Goal: Information Seeking & Learning: Learn about a topic

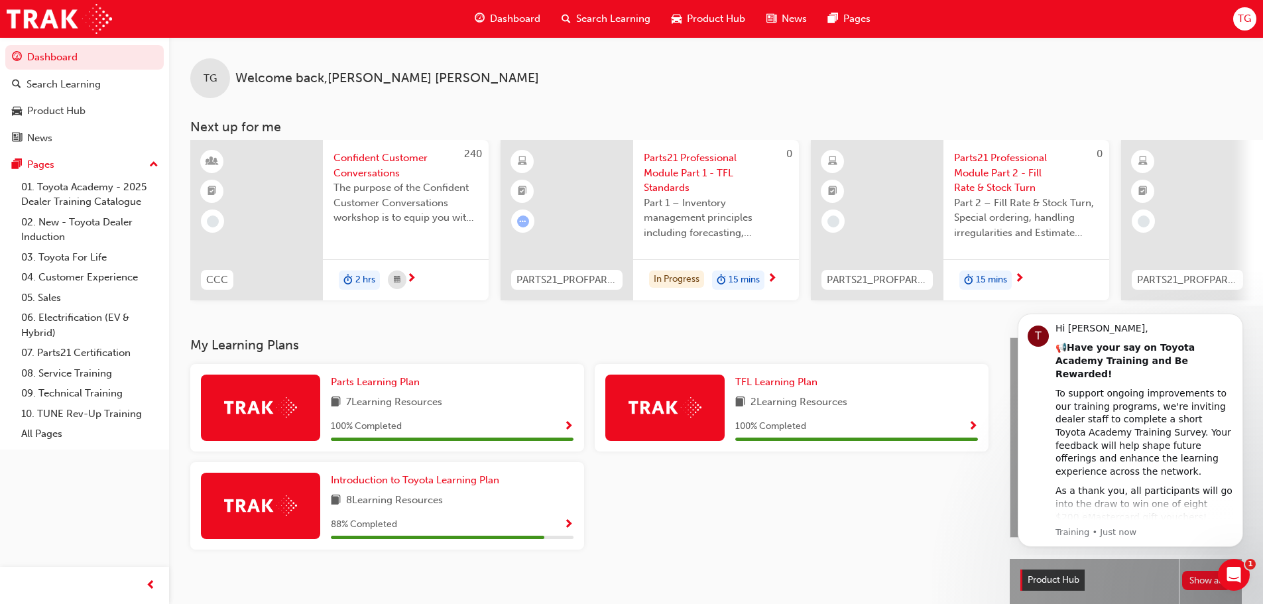
click at [684, 174] on span "Parts21 Professional Module Part 1 - TFL Standards" at bounding box center [716, 173] width 145 height 45
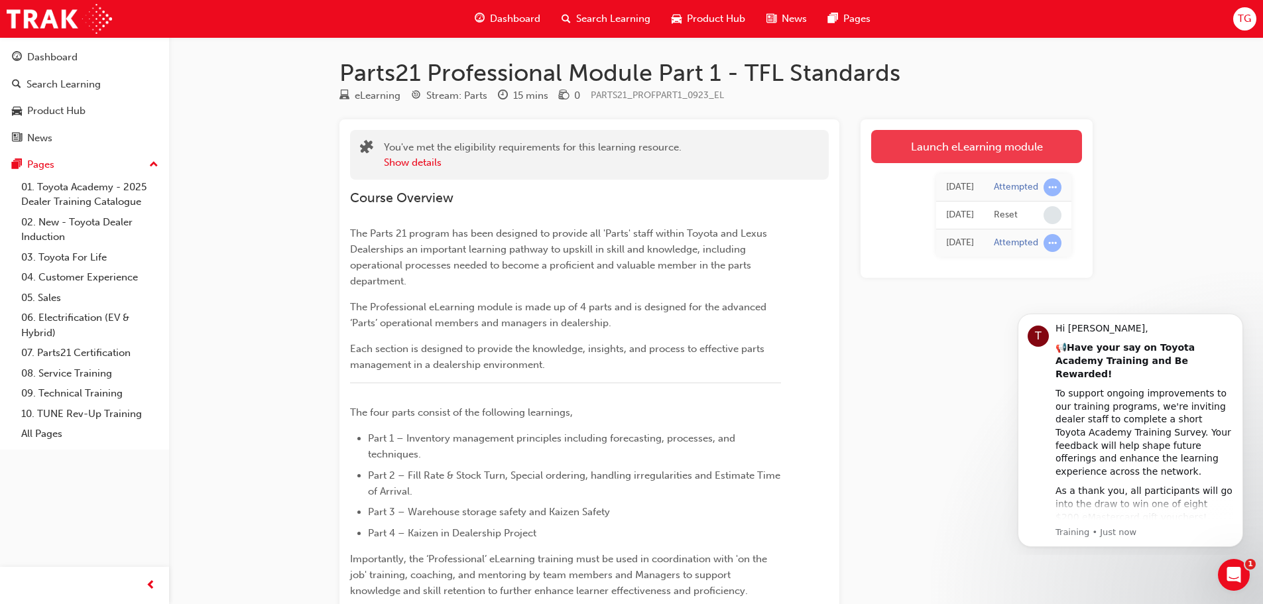
click at [950, 147] on link "Launch eLearning module" at bounding box center [976, 146] width 211 height 33
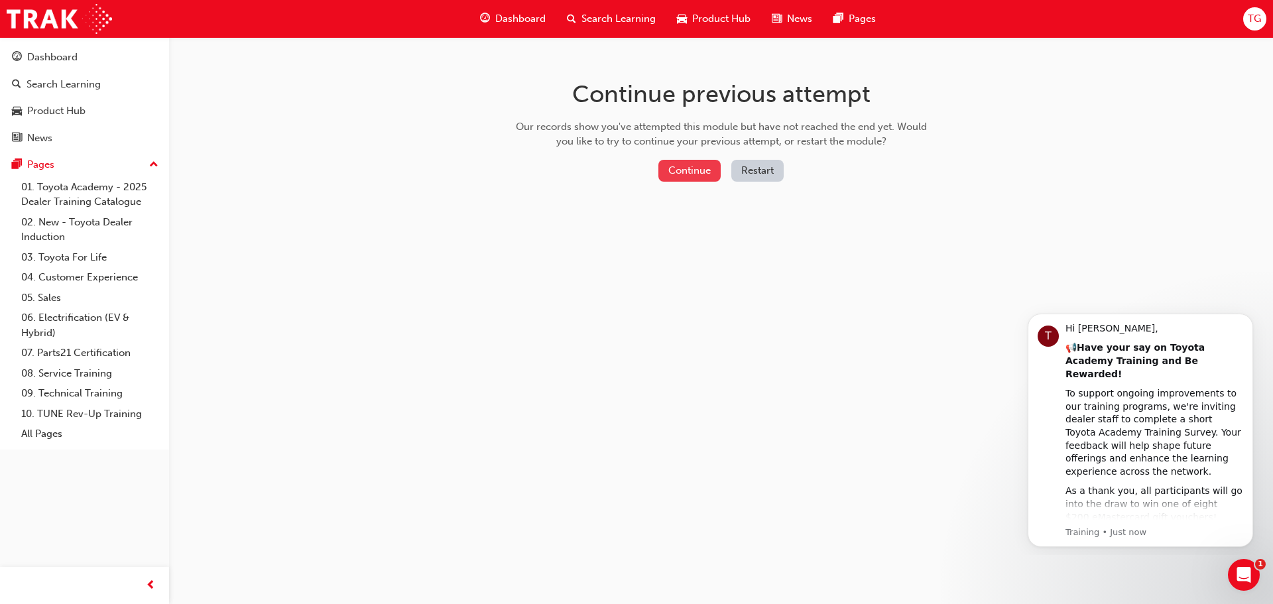
click at [686, 167] on button "Continue" at bounding box center [689, 171] width 62 height 22
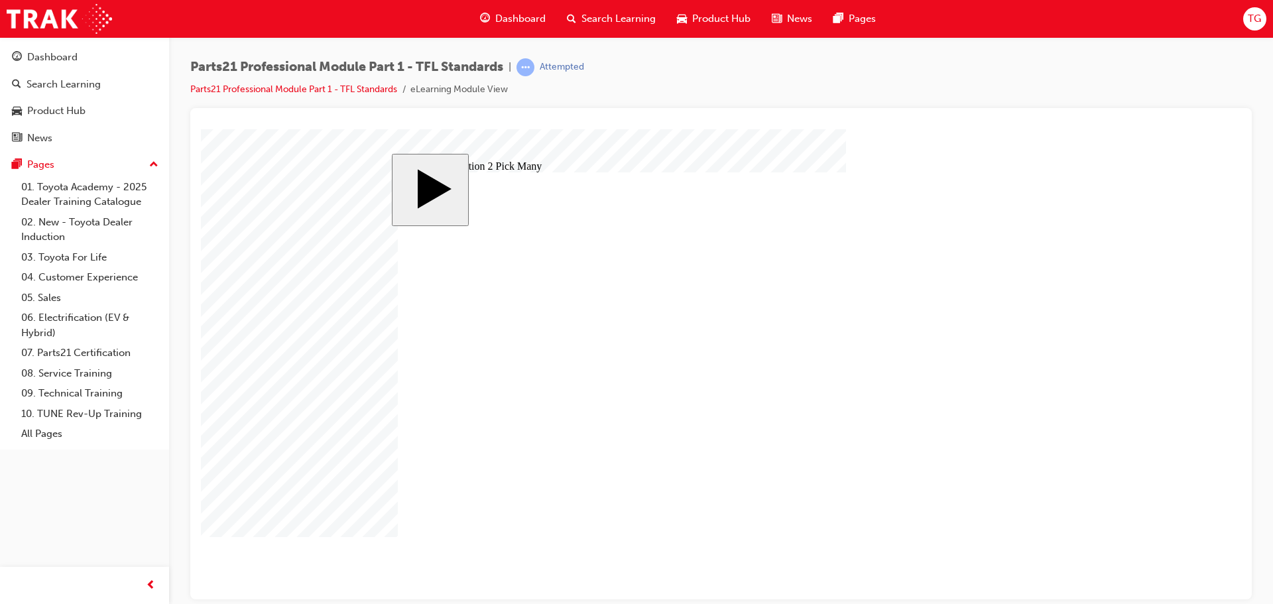
checkbox input "true"
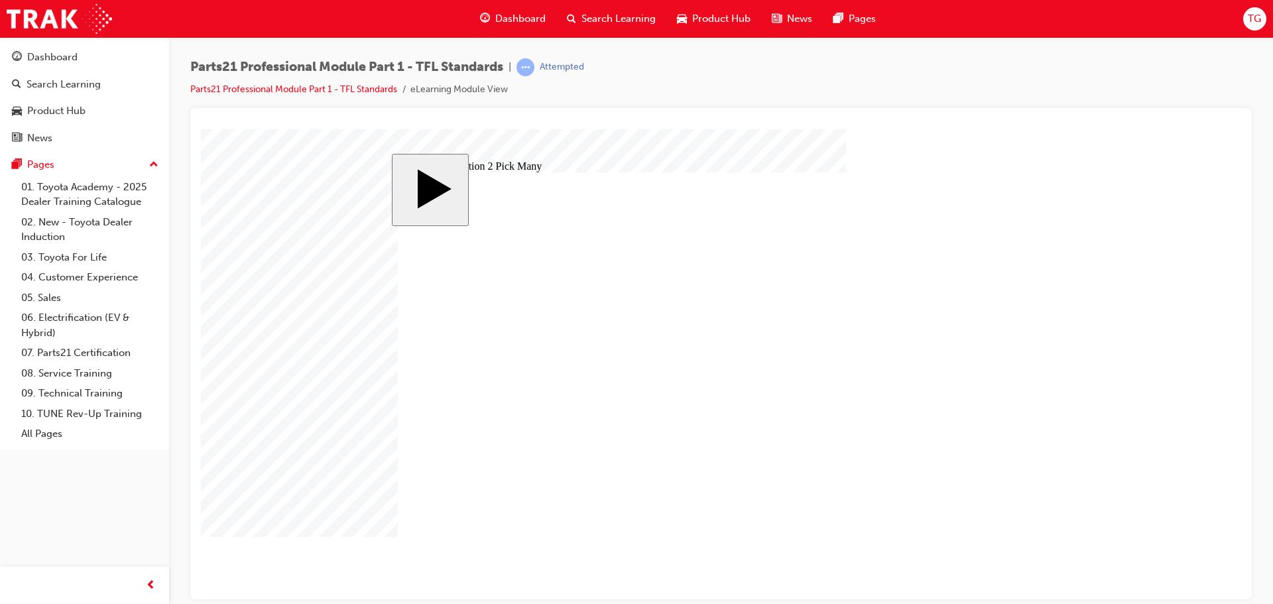
checkbox input "true"
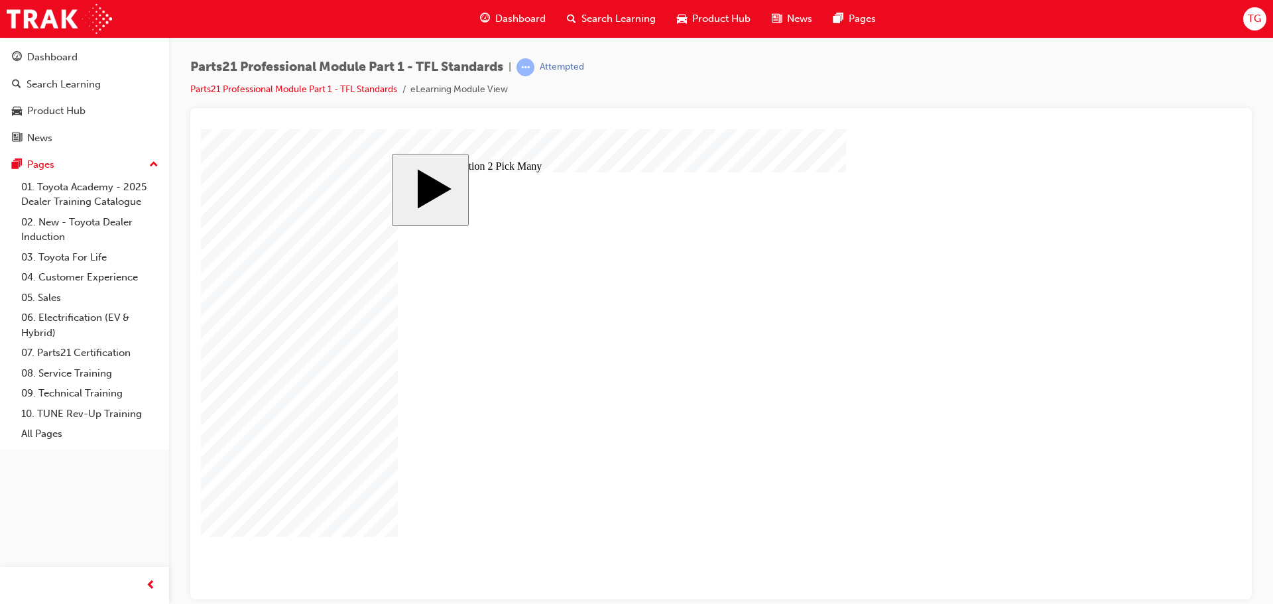
checkbox input "true"
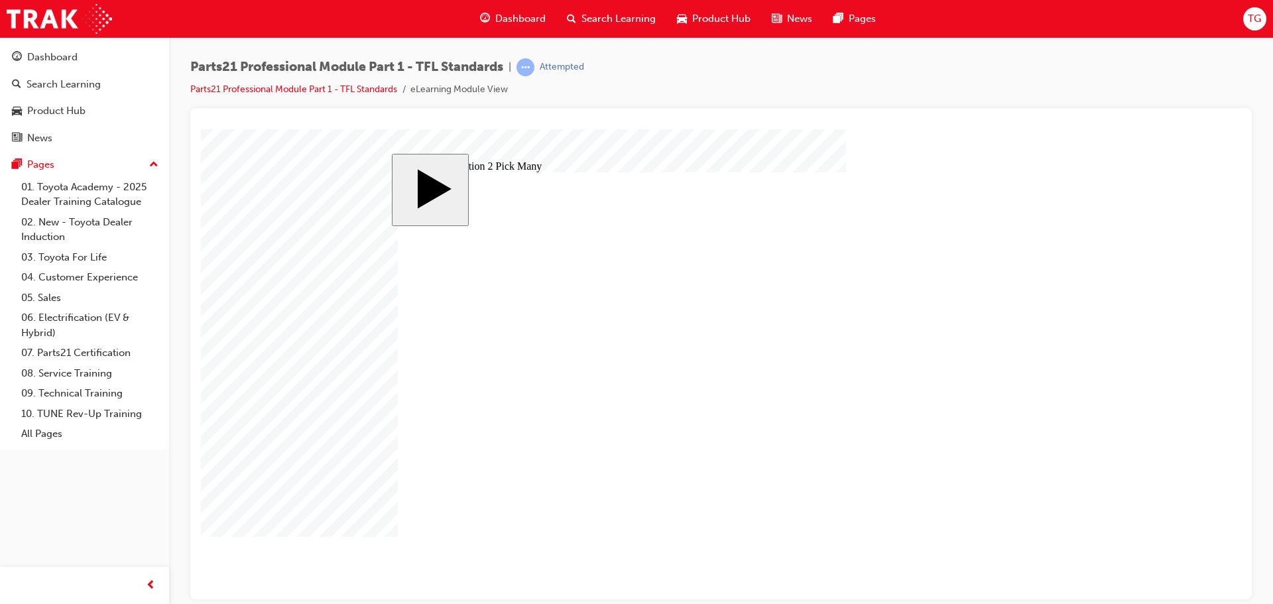
checkbox input "true"
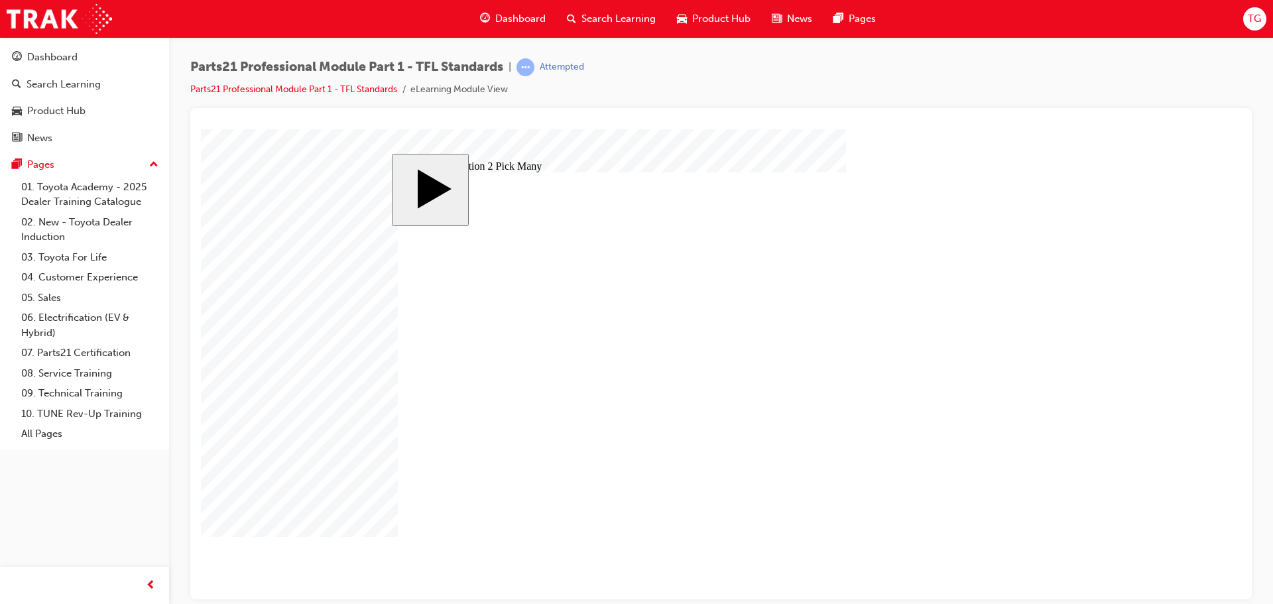
checkbox input "true"
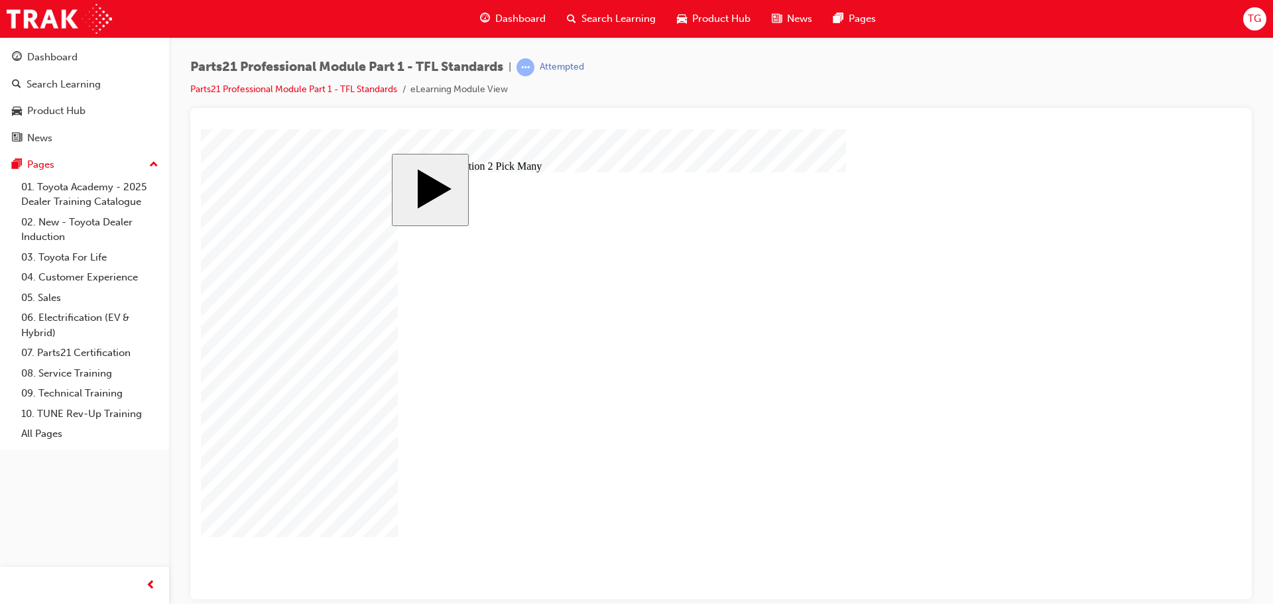
drag, startPoint x: 859, startPoint y: 375, endPoint x: 781, endPoint y: 385, distance: 78.9
checkbox input "false"
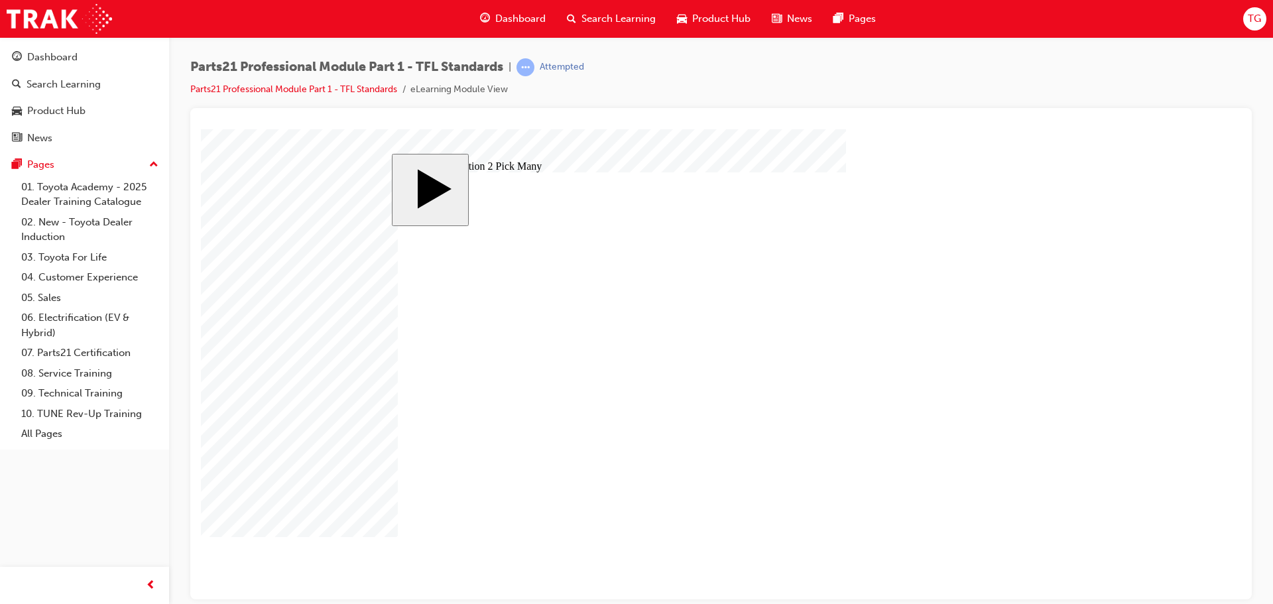
checkbox input "false"
drag, startPoint x: 519, startPoint y: 383, endPoint x: 565, endPoint y: 385, distance: 46.5
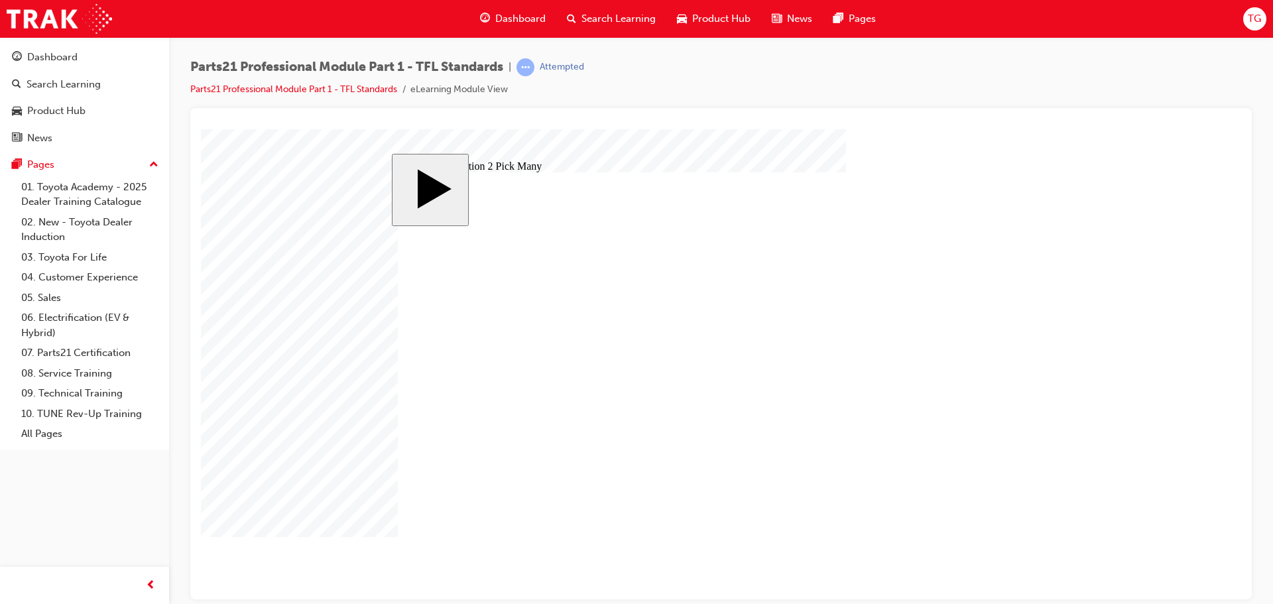
checkbox input "false"
drag, startPoint x: 589, startPoint y: 385, endPoint x: 599, endPoint y: 389, distance: 11.1
checkbox input "false"
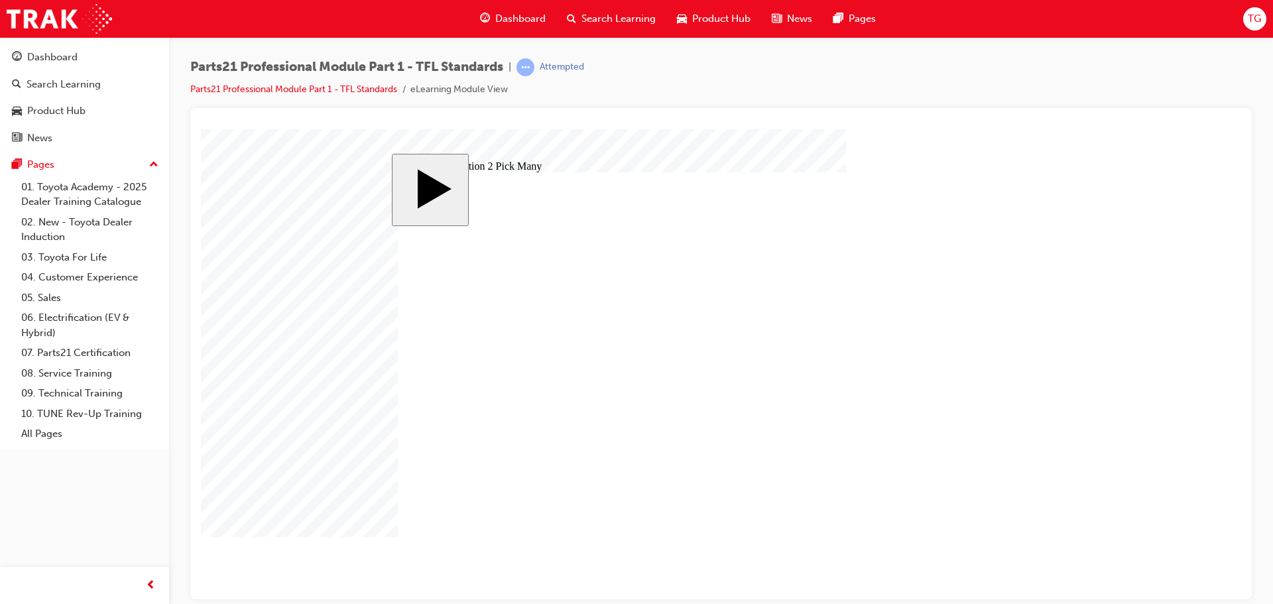
checkbox input "false"
drag, startPoint x: 773, startPoint y: 444, endPoint x: 688, endPoint y: 462, distance: 86.9
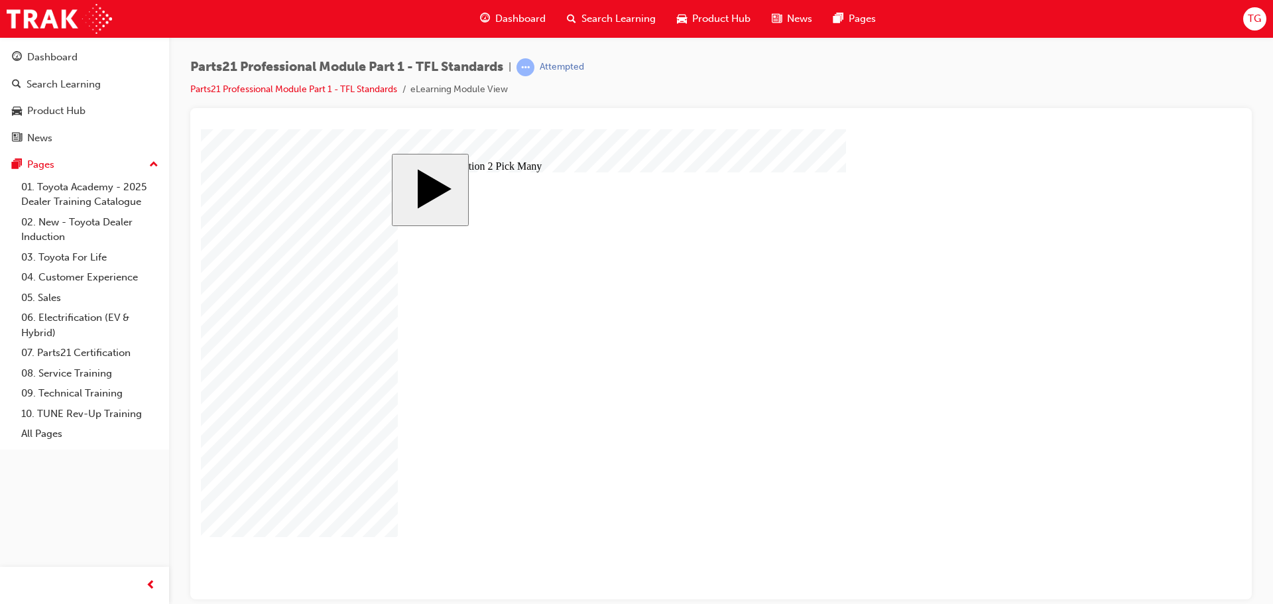
checkbox input "false"
drag, startPoint x: 670, startPoint y: 463, endPoint x: 671, endPoint y: 448, distance: 15.3
checkbox input "false"
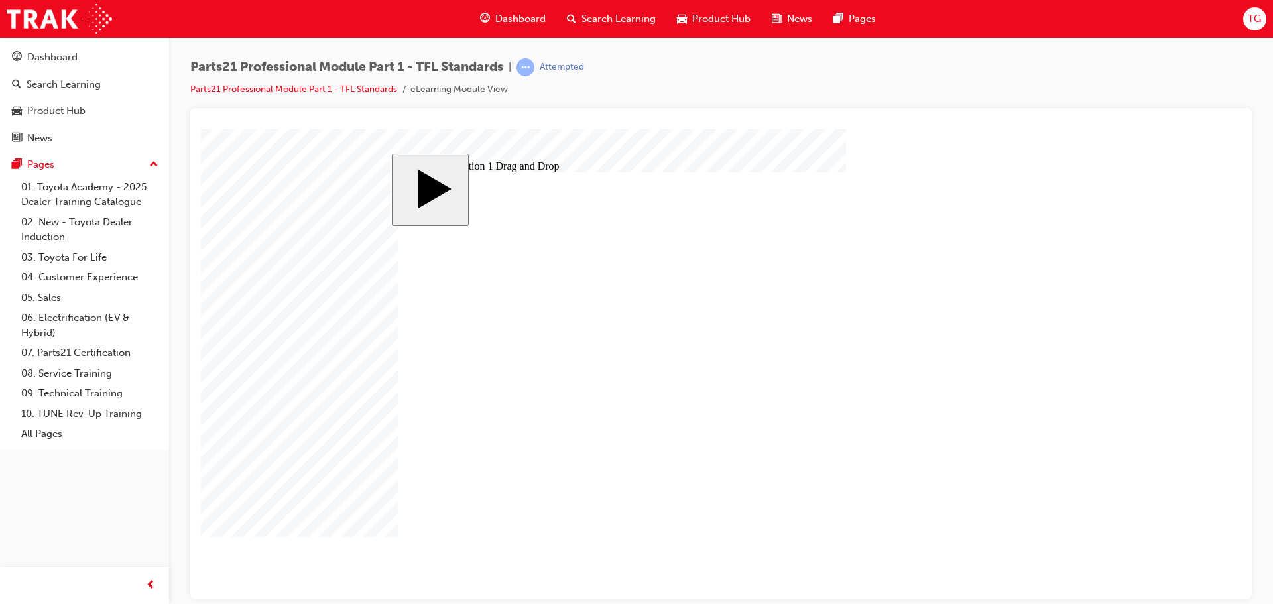
drag, startPoint x: 832, startPoint y: 344, endPoint x: 599, endPoint y: 327, distance: 234.0
drag, startPoint x: 828, startPoint y: 366, endPoint x: 634, endPoint y: 349, distance: 194.4
drag, startPoint x: 777, startPoint y: 408, endPoint x: 600, endPoint y: 371, distance: 181.0
drag, startPoint x: 771, startPoint y: 324, endPoint x: 566, endPoint y: 395, distance: 216.6
drag, startPoint x: 812, startPoint y: 387, endPoint x: 587, endPoint y: 413, distance: 225.7
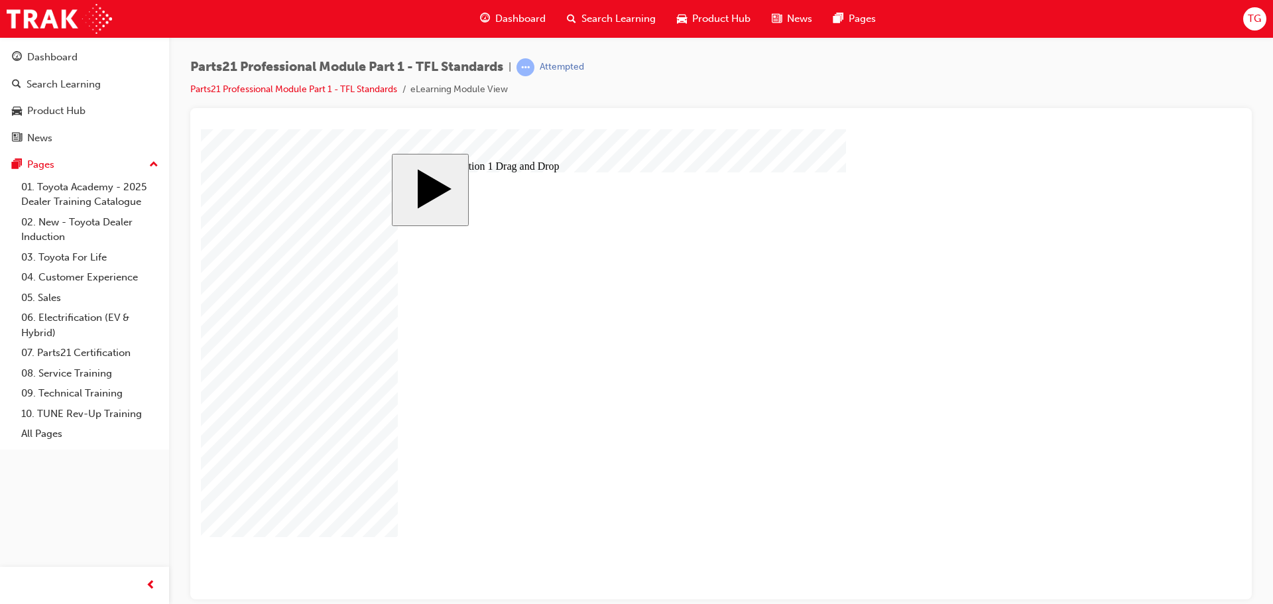
drag, startPoint x: 837, startPoint y: 475, endPoint x: 644, endPoint y: 438, distance: 197.0
drag, startPoint x: 743, startPoint y: 495, endPoint x: 584, endPoint y: 455, distance: 164.2
drag, startPoint x: 831, startPoint y: 430, endPoint x: 596, endPoint y: 467, distance: 237.8
drag, startPoint x: 867, startPoint y: 452, endPoint x: 650, endPoint y: 494, distance: 221.5
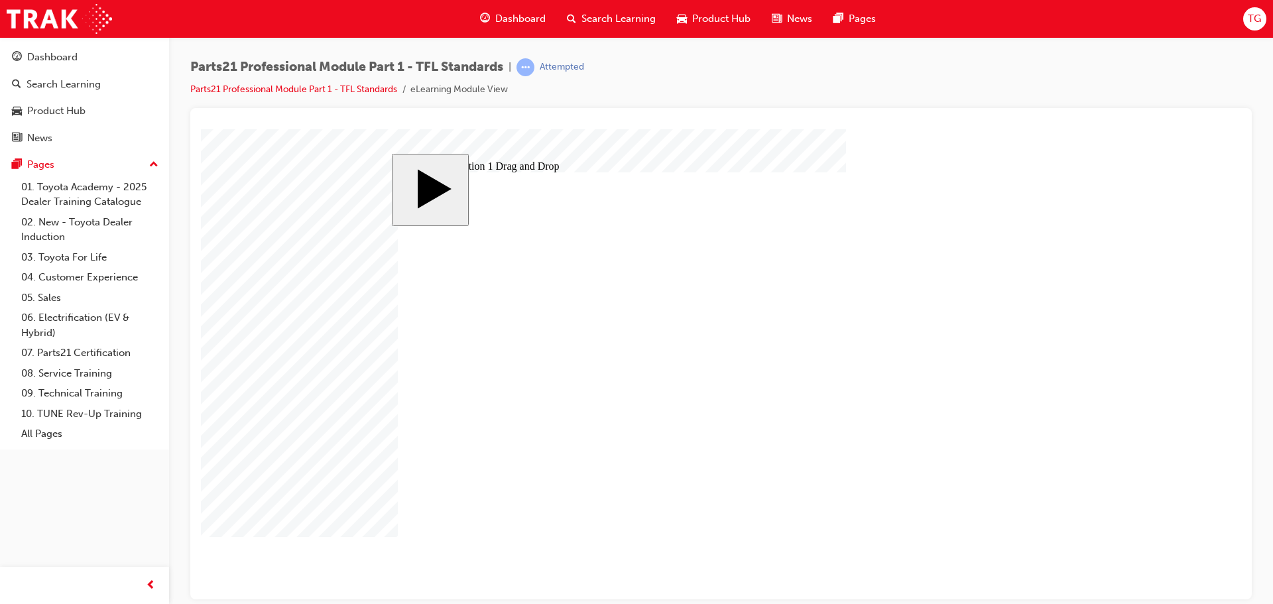
drag, startPoint x: 588, startPoint y: 389, endPoint x: 599, endPoint y: 347, distance: 43.3
checkbox input "true"
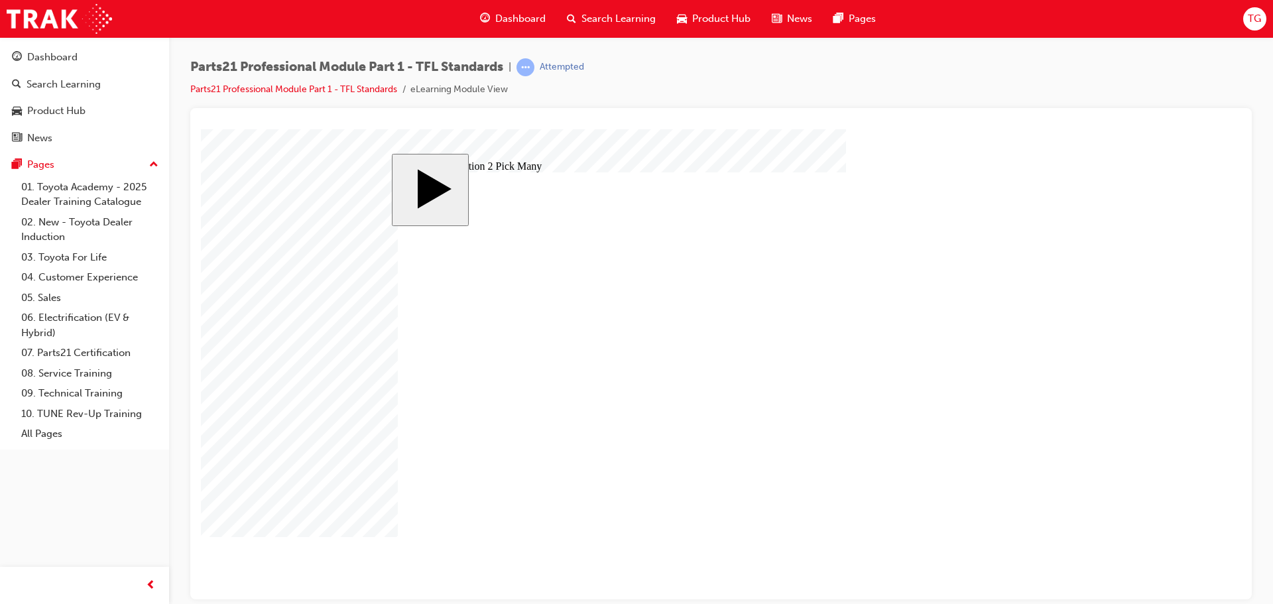
checkbox input "true"
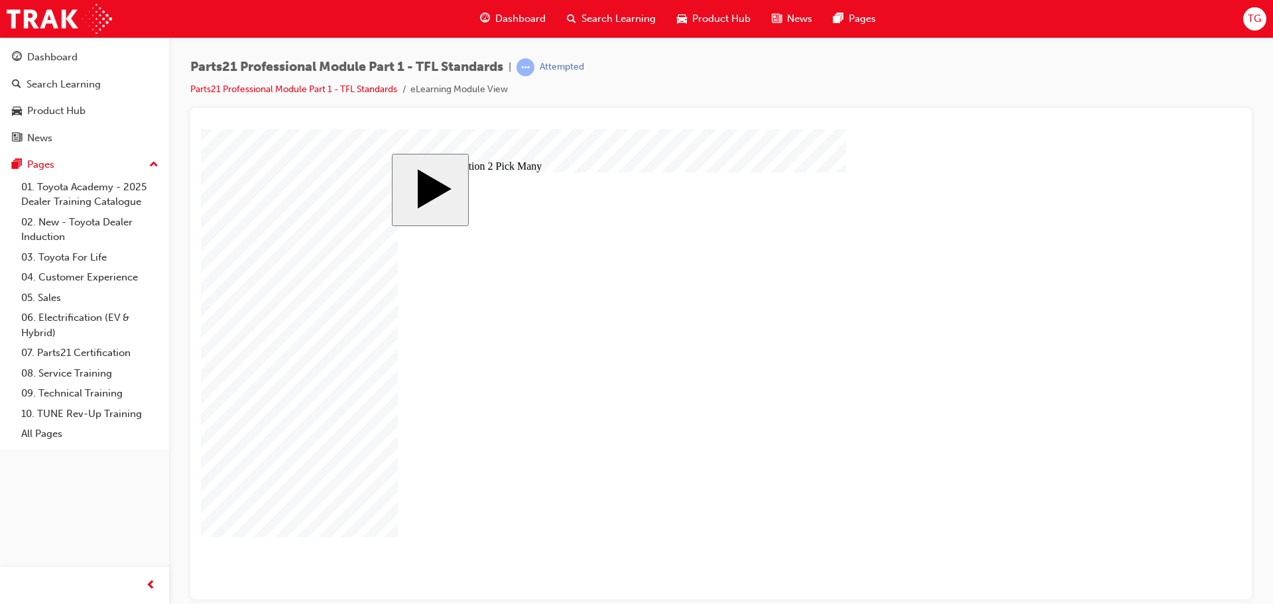
checkbox input "true"
drag, startPoint x: 838, startPoint y: 460, endPoint x: 833, endPoint y: 455, distance: 7.0
checkbox input "true"
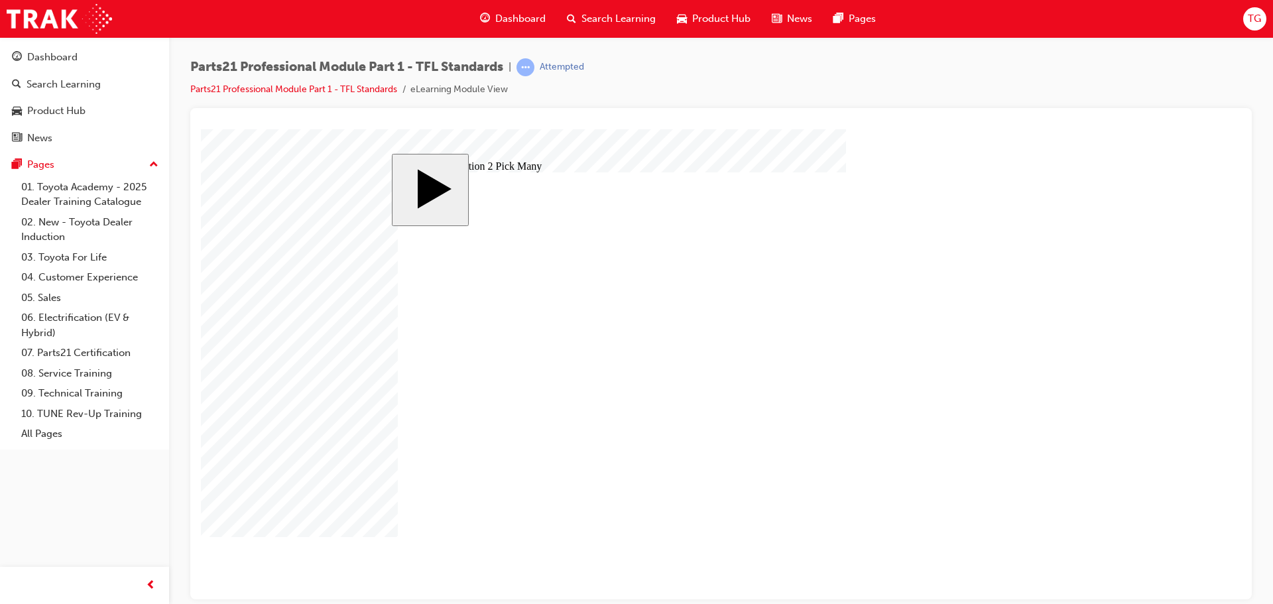
checkbox input "true"
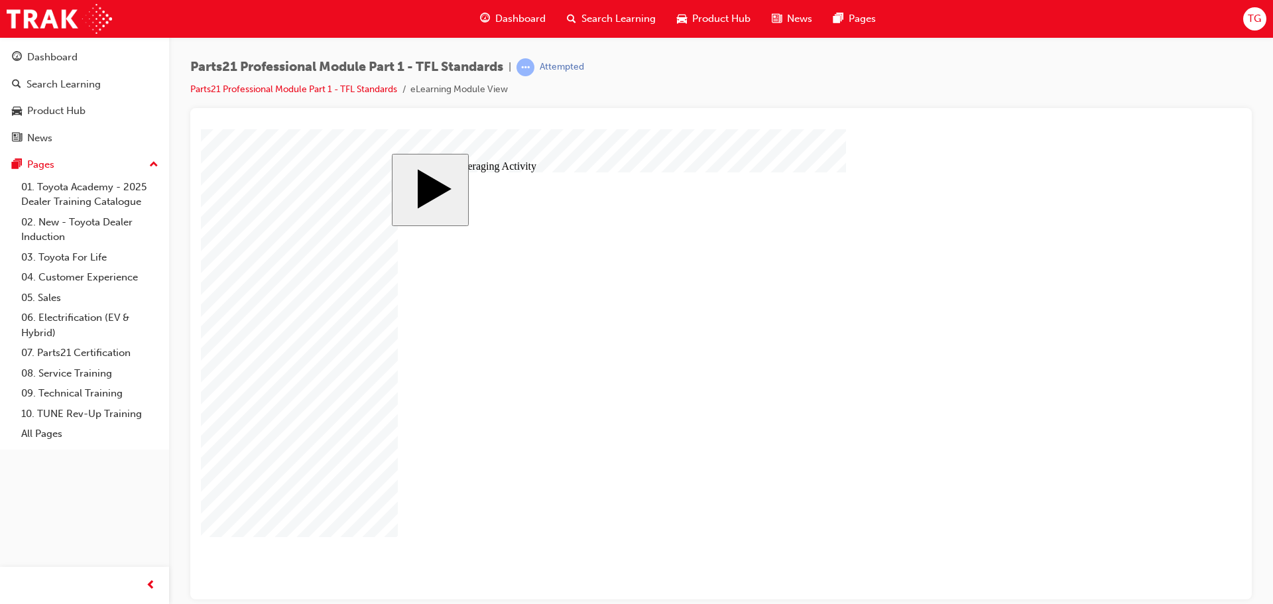
drag, startPoint x: 497, startPoint y: 389, endPoint x: 485, endPoint y: 388, distance: 11.4
type input "1"
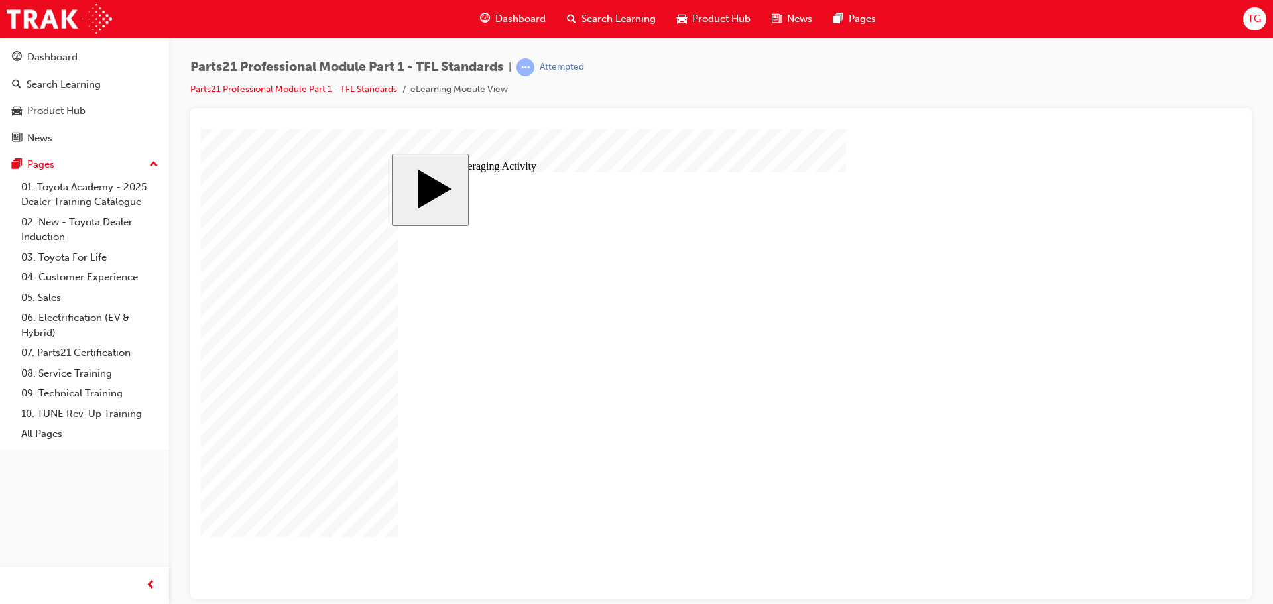
type input "15"
drag, startPoint x: 488, startPoint y: 390, endPoint x: 466, endPoint y: 392, distance: 22.0
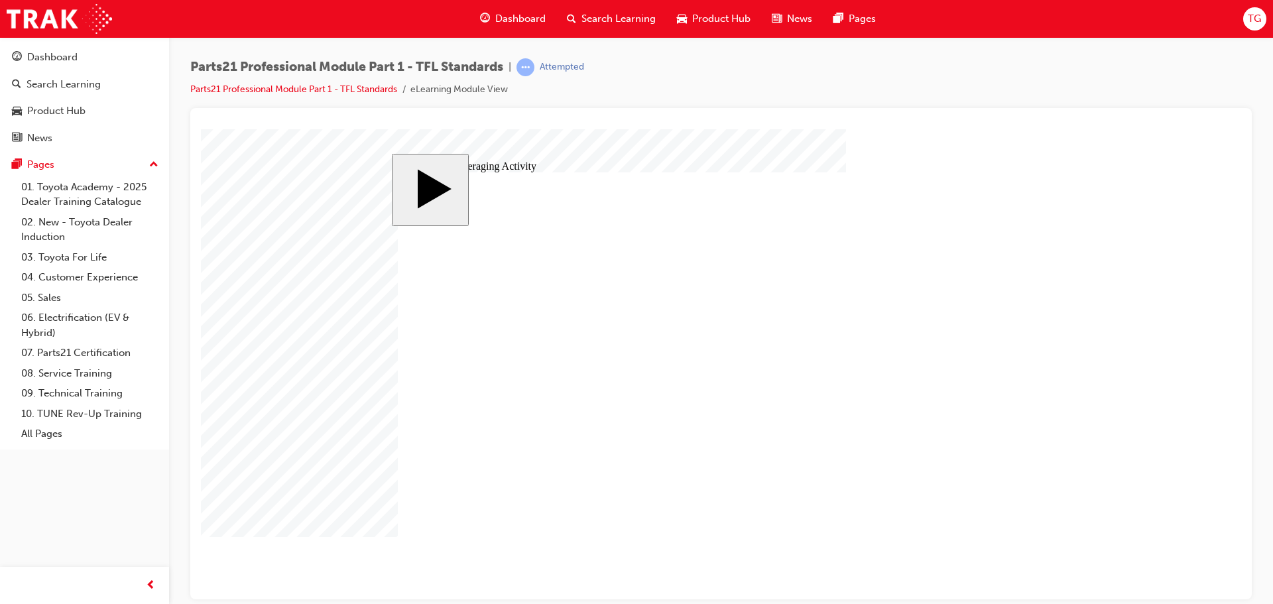
type input "1"
type input "14"
drag, startPoint x: 750, startPoint y: 416, endPoint x: 745, endPoint y: 408, distance: 9.6
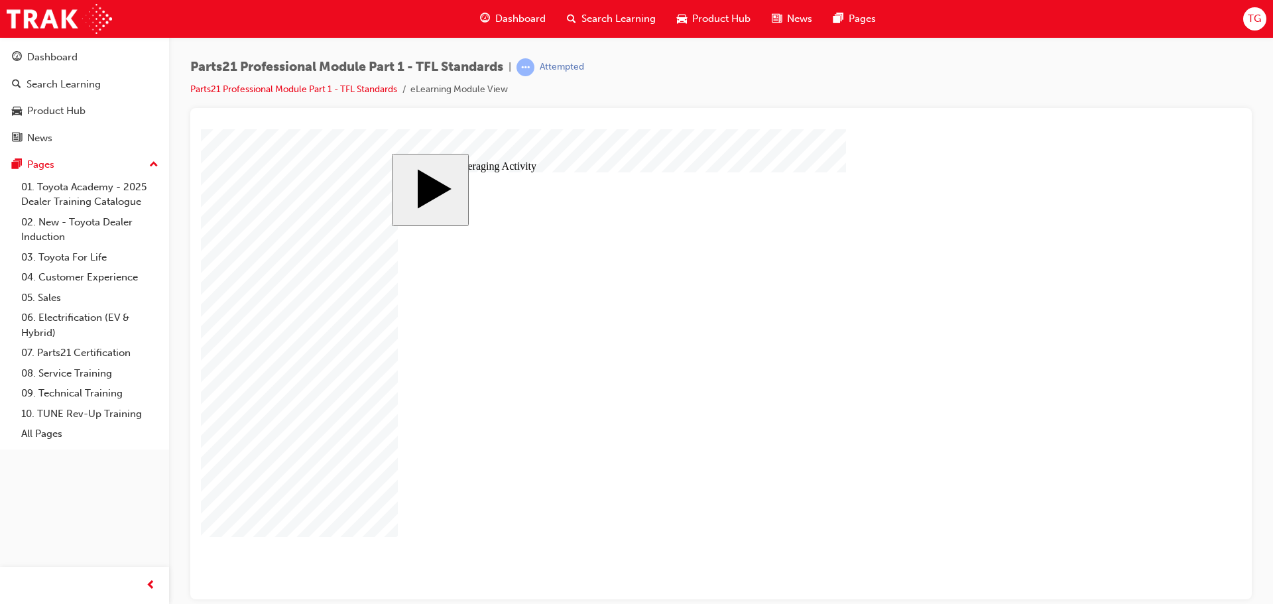
type input "14"
drag, startPoint x: 491, startPoint y: 385, endPoint x: 420, endPoint y: 388, distance: 71.0
type input "1"
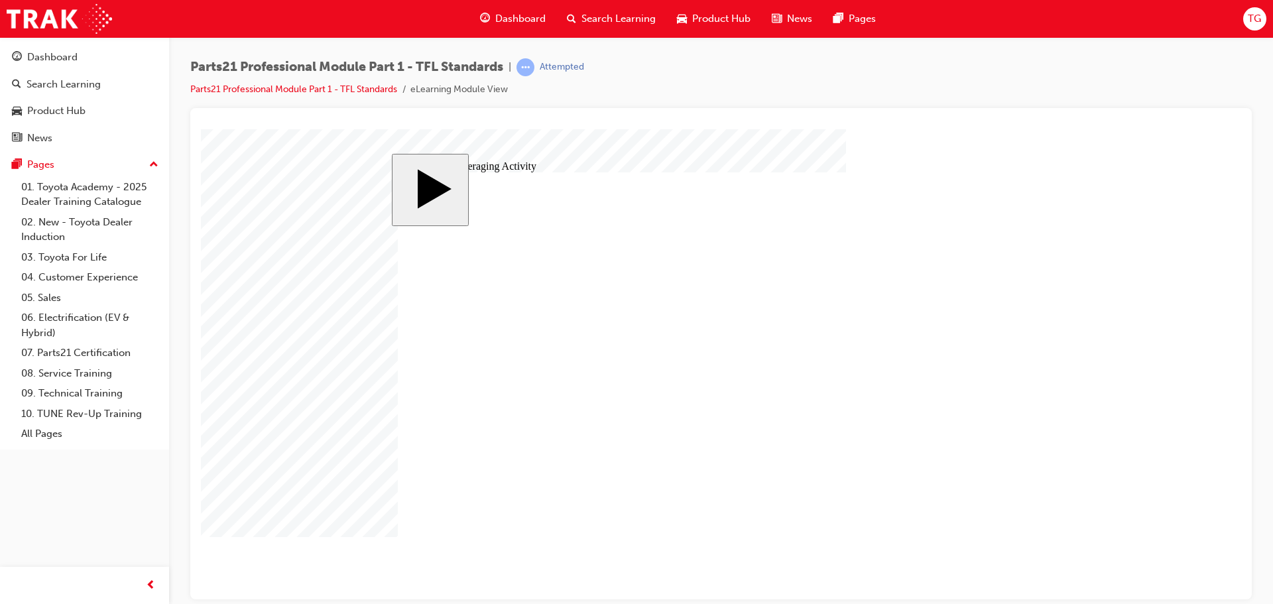
type input "15"
type input "15."
type input "15.0"
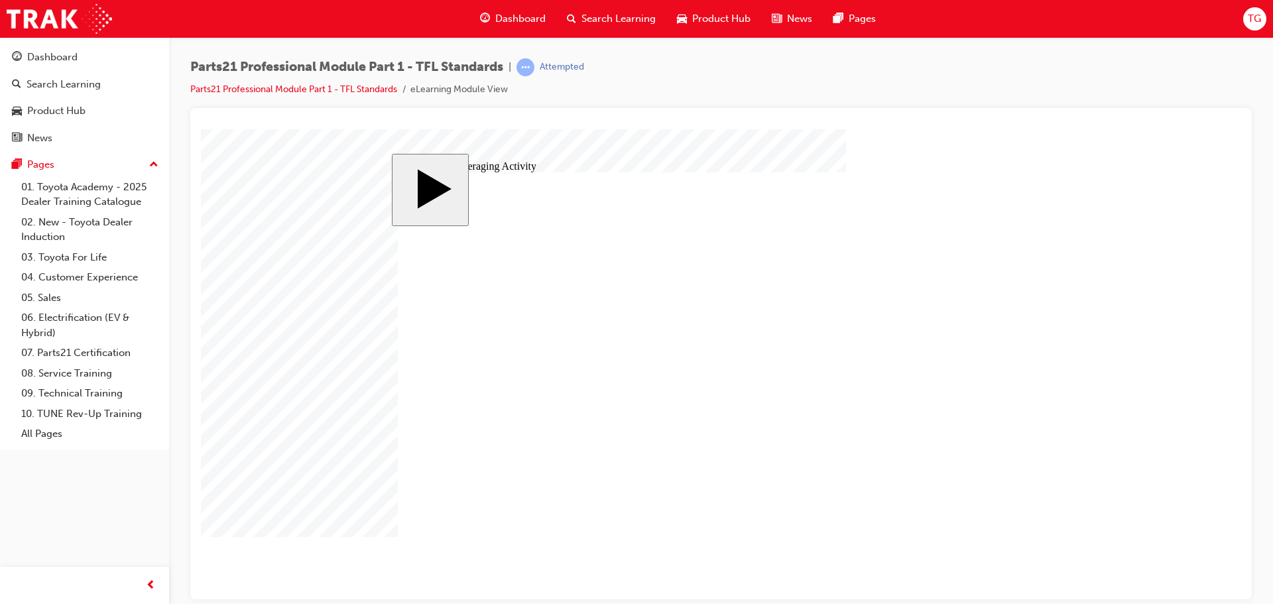
type input "15.0"
type input "15.00"
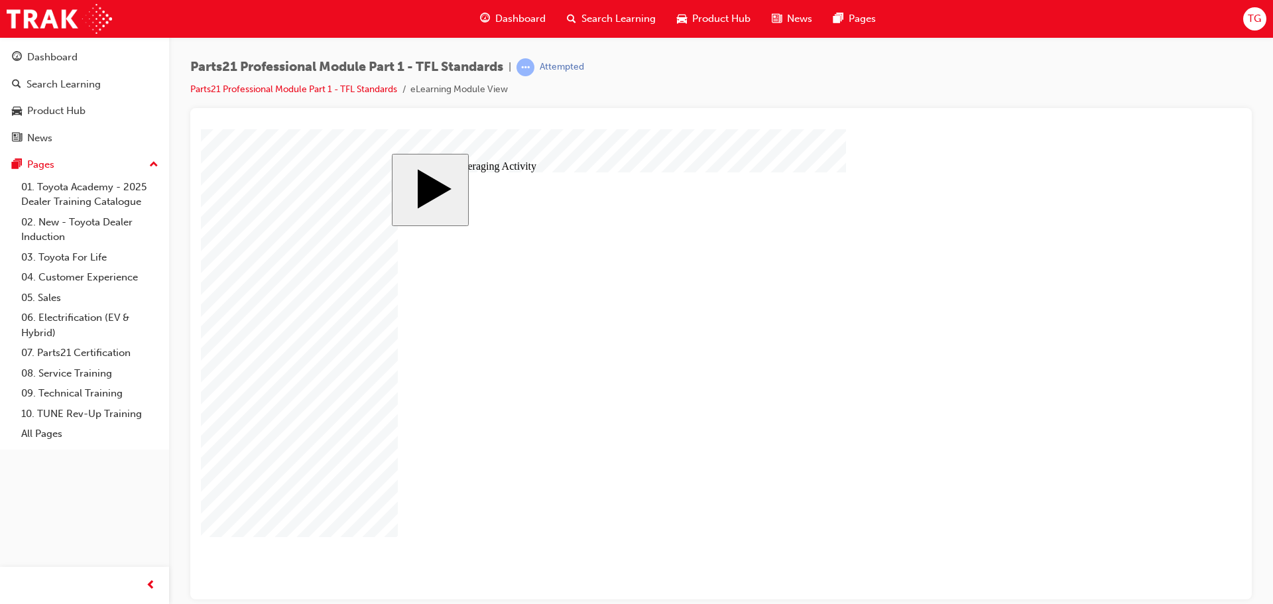
type input "15.00"
drag, startPoint x: 497, startPoint y: 382, endPoint x: 434, endPoint y: 382, distance: 63.0
type input "2"
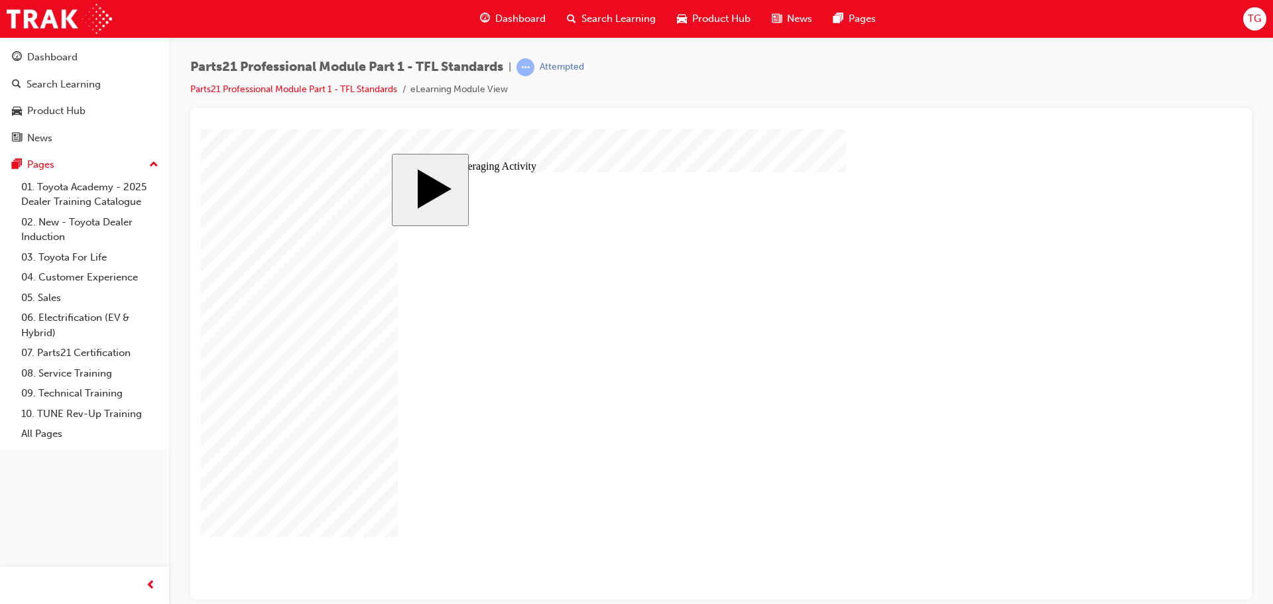
type input "2"
click at [515, 23] on span "Dashboard" at bounding box center [520, 18] width 50 height 15
